Goal: Task Accomplishment & Management: Manage account settings

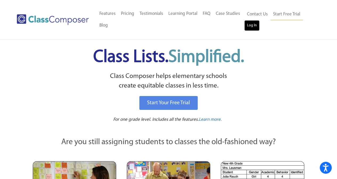
click at [253, 25] on link "Log In" at bounding box center [251, 25] width 15 height 11
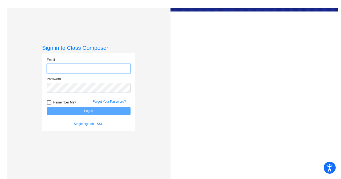
type input "[EMAIL_ADDRESS][DOMAIN_NAME]"
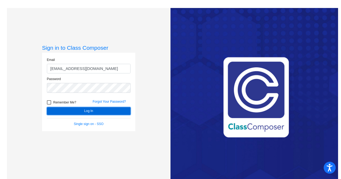
click at [118, 113] on button "Log In" at bounding box center [89, 111] width 84 height 8
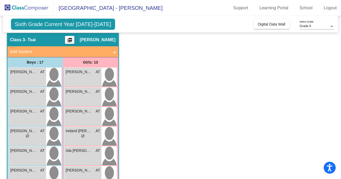
scroll to position [812, 0]
